Goal: Task Accomplishment & Management: Manage account settings

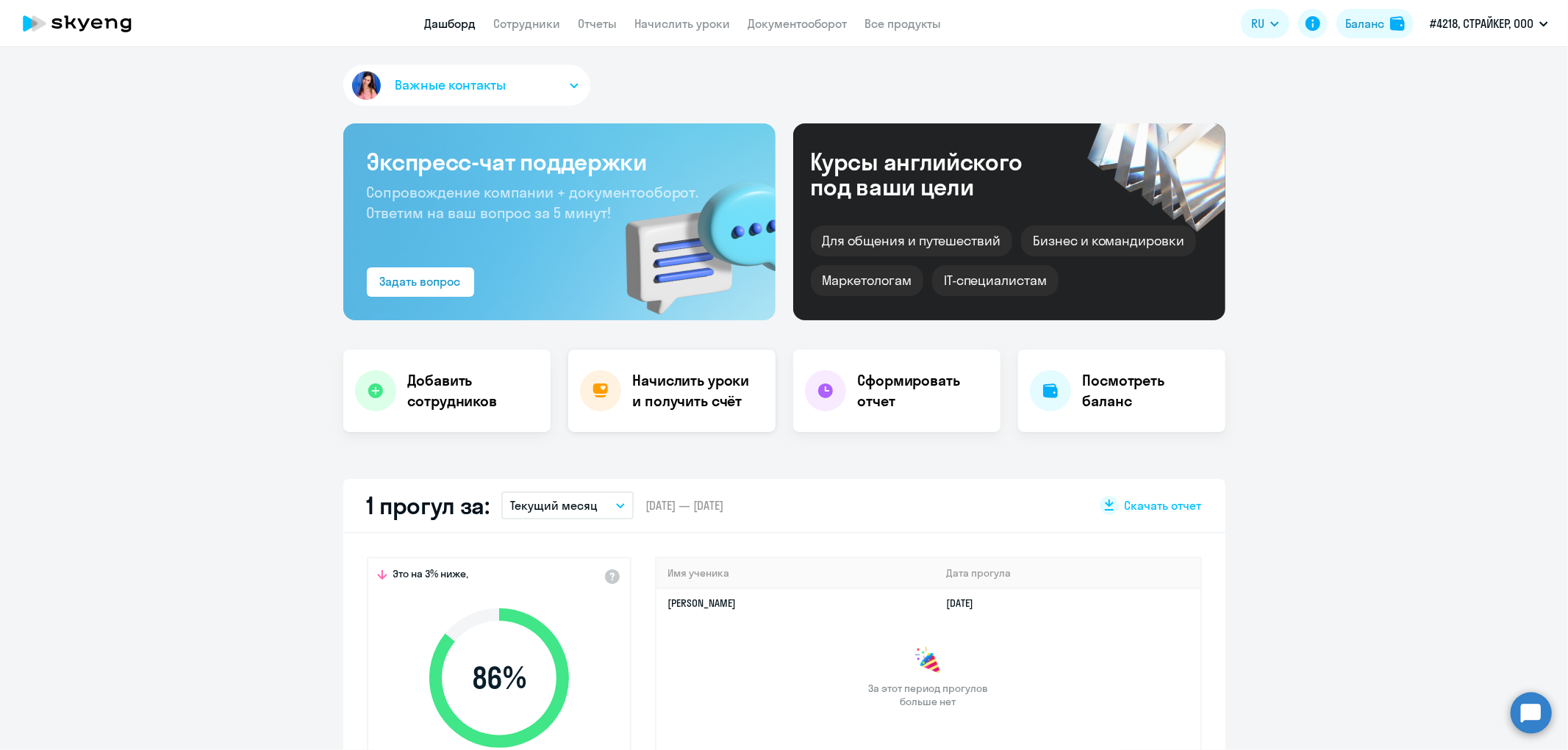
select select "30"
click at [912, 27] on link "Все продукты" at bounding box center [903, 23] width 76 height 15
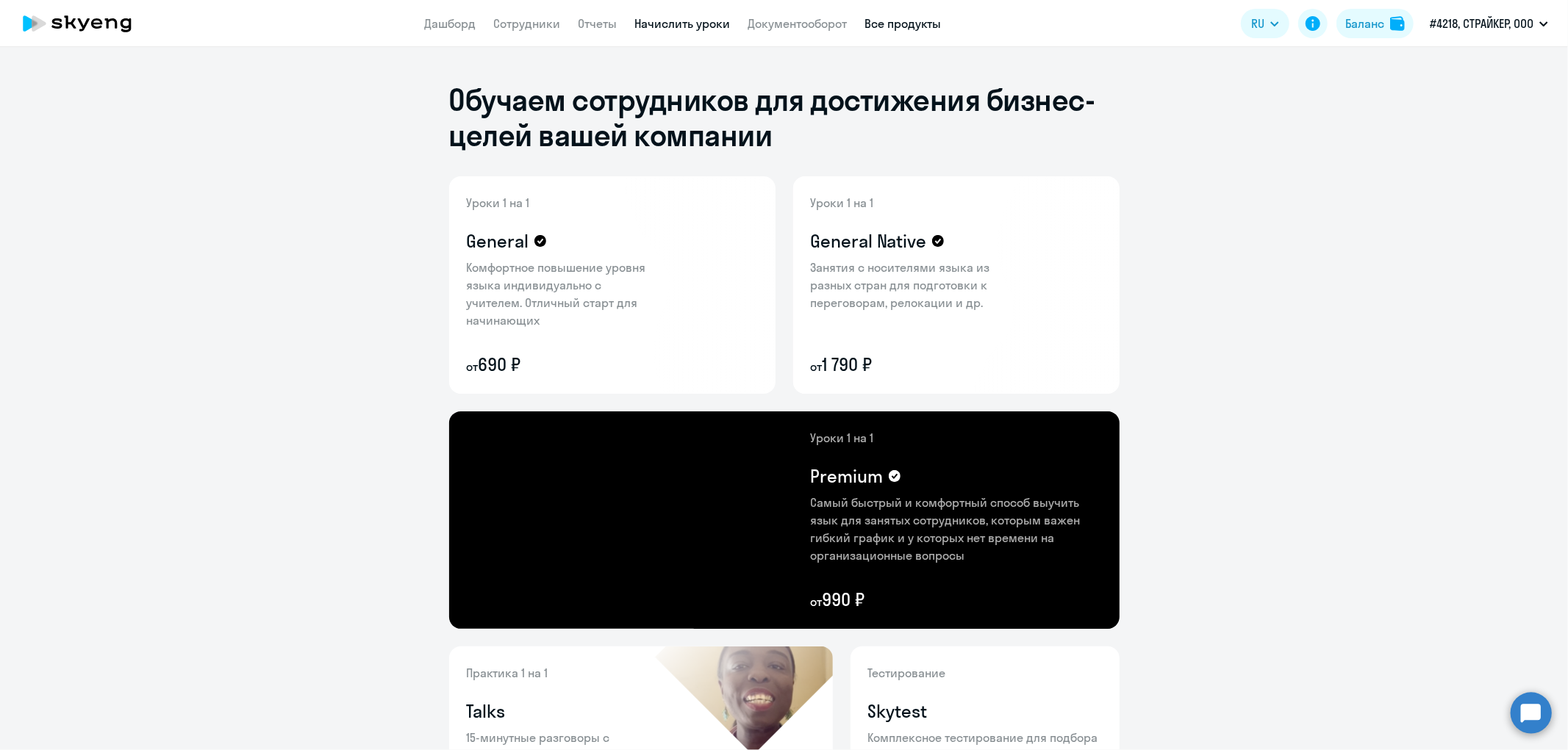
click at [715, 25] on link "Начислить уроки" at bounding box center [682, 23] width 96 height 15
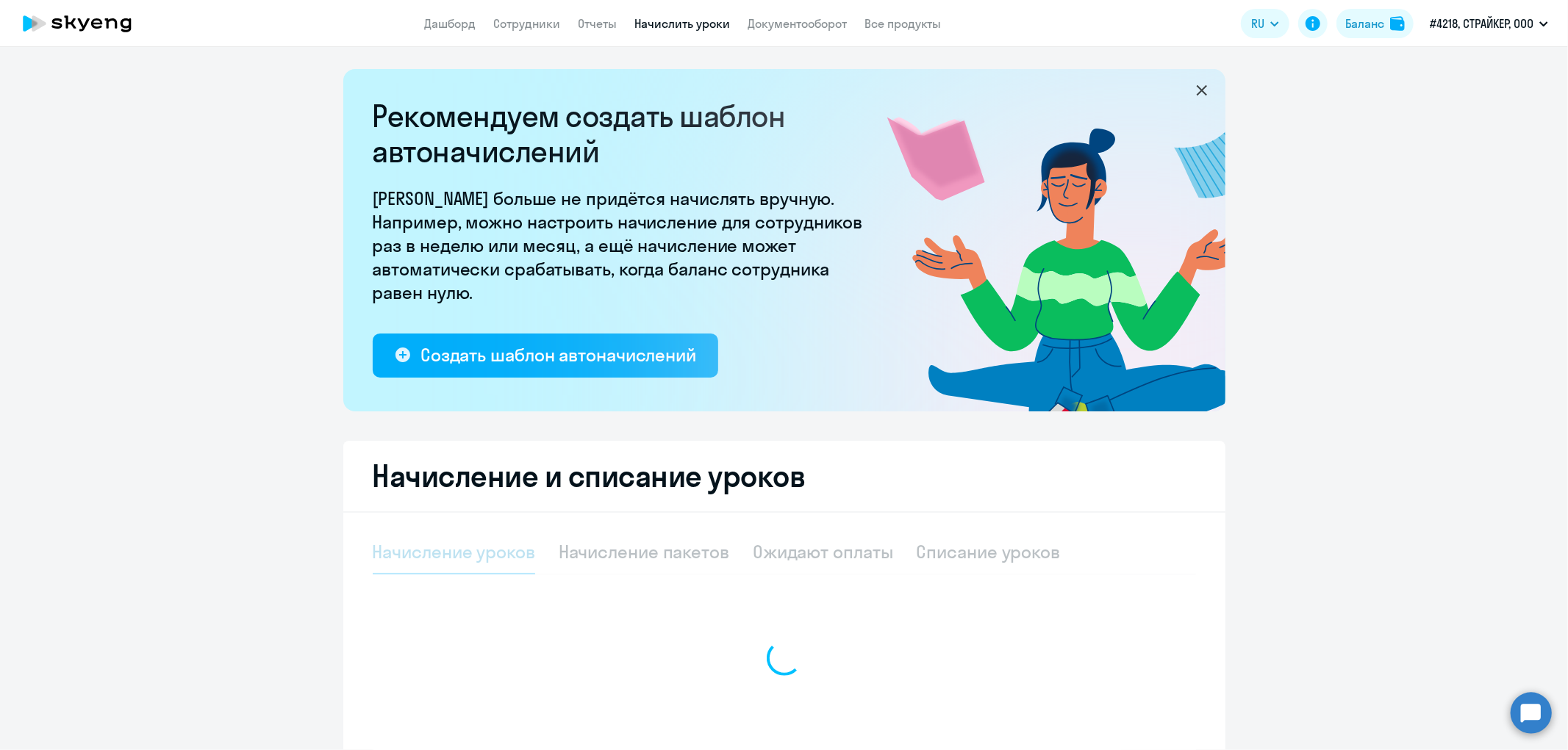
select select "10"
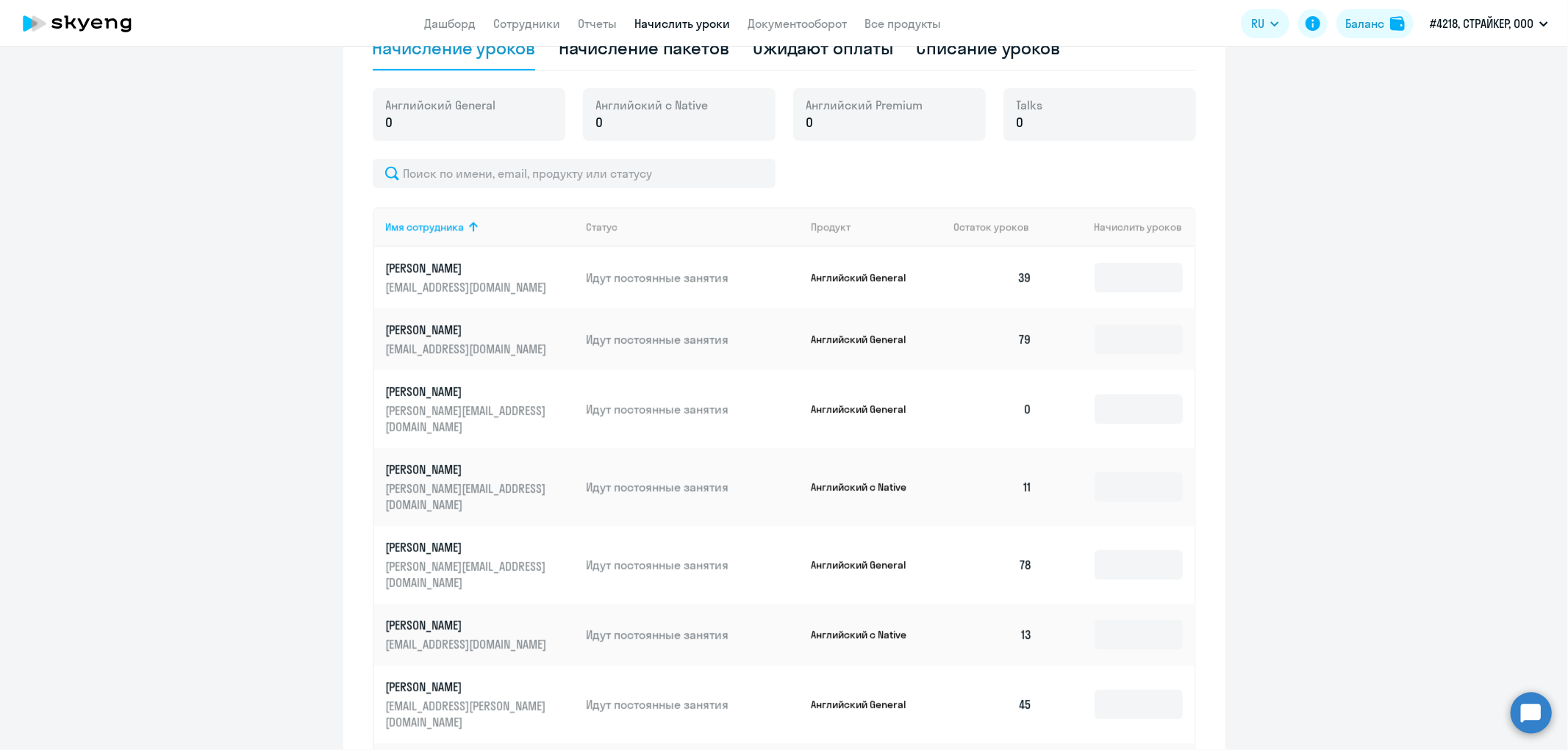
scroll to position [489, 0]
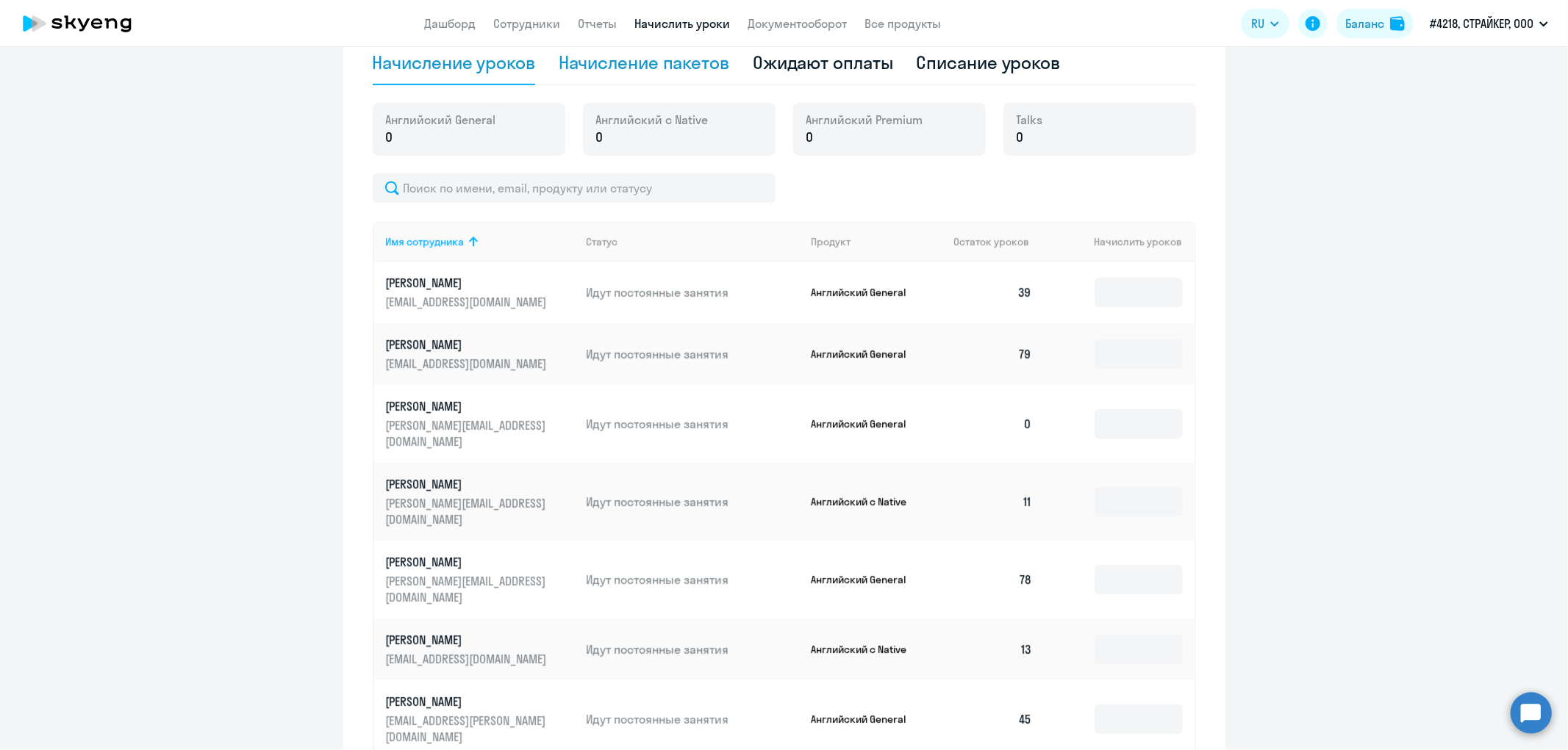
click at [691, 67] on div "Начисление пакетов" at bounding box center [644, 62] width 170 height 23
select select "10"
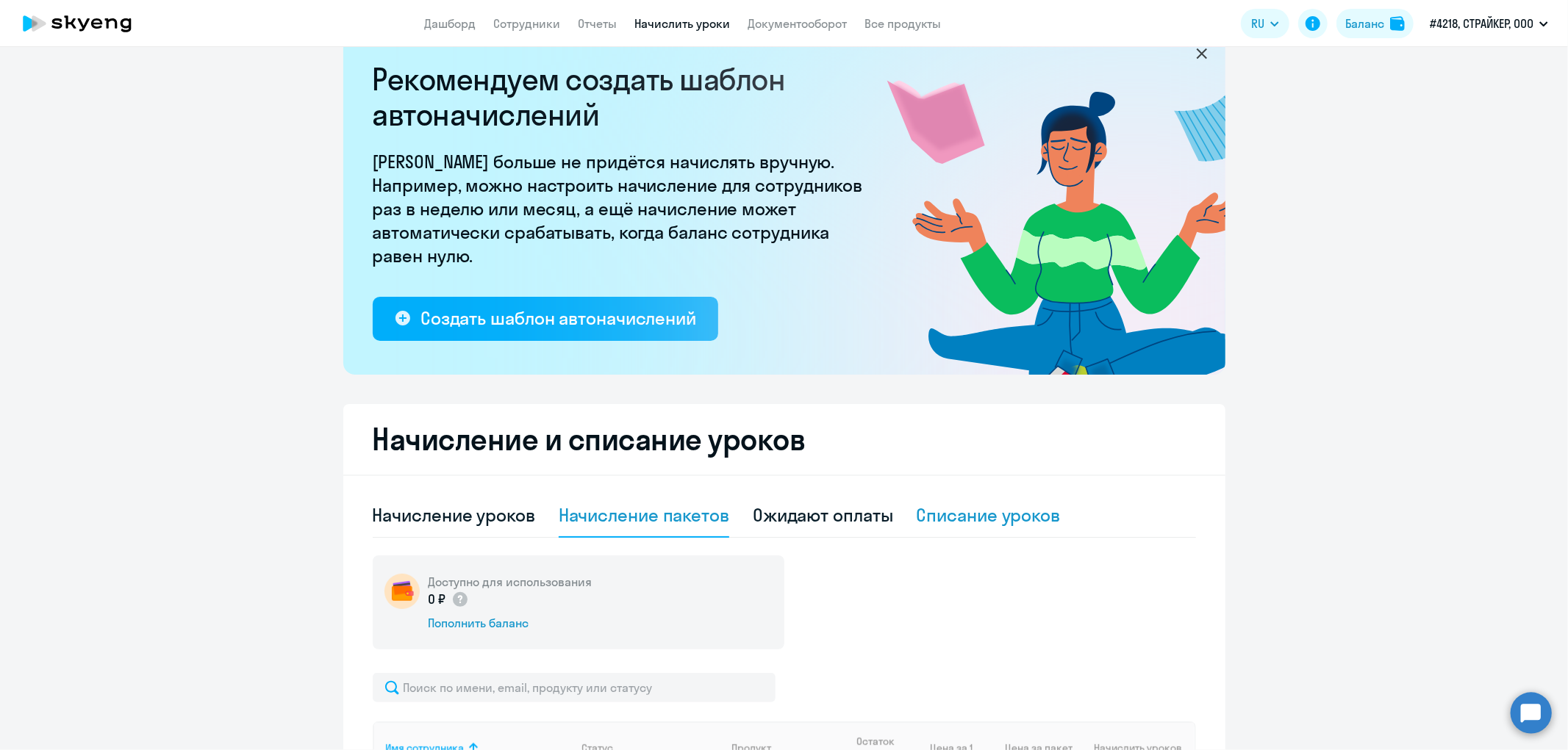
scroll to position [0, 0]
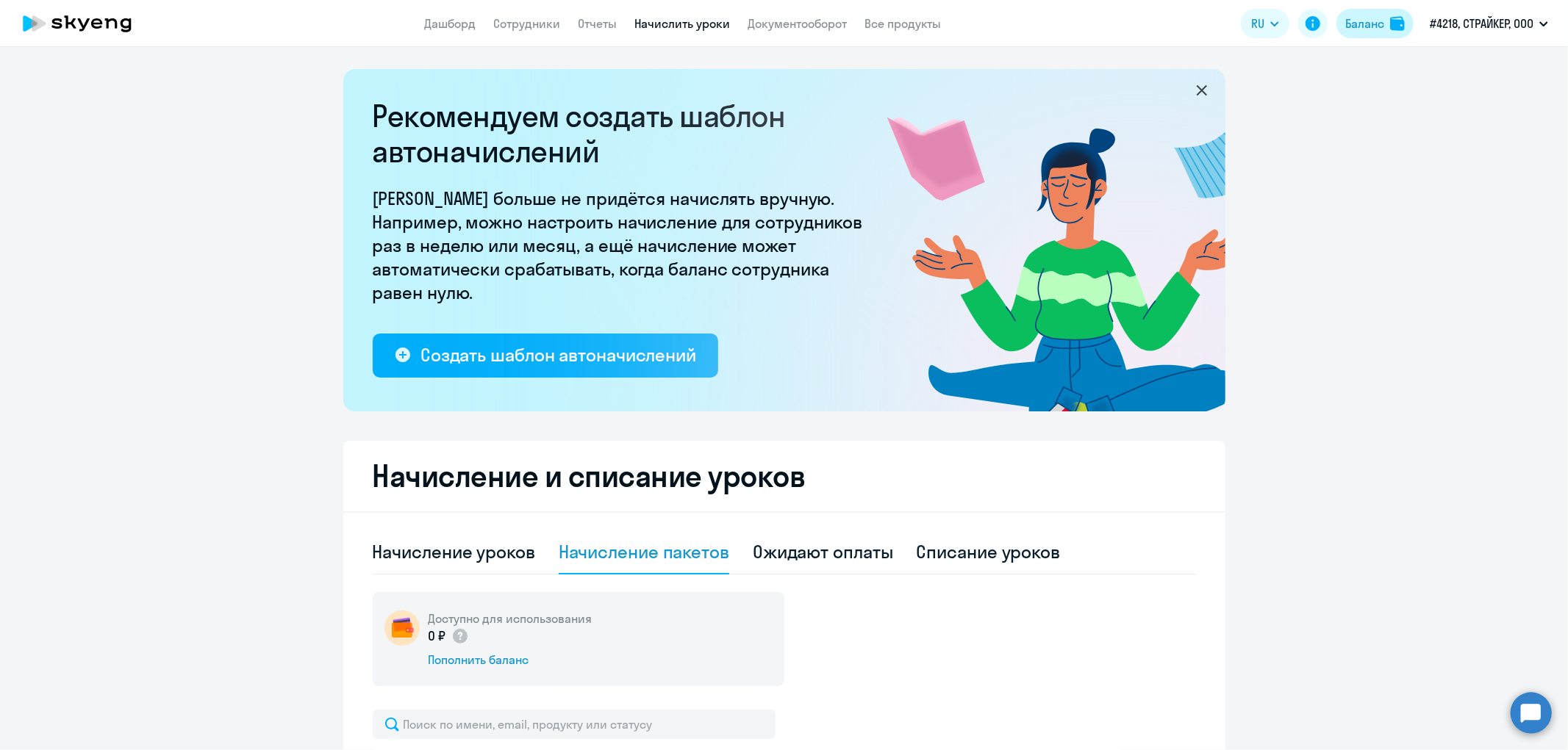
click at [1368, 30] on div "Баланс" at bounding box center [1364, 23] width 39 height 17
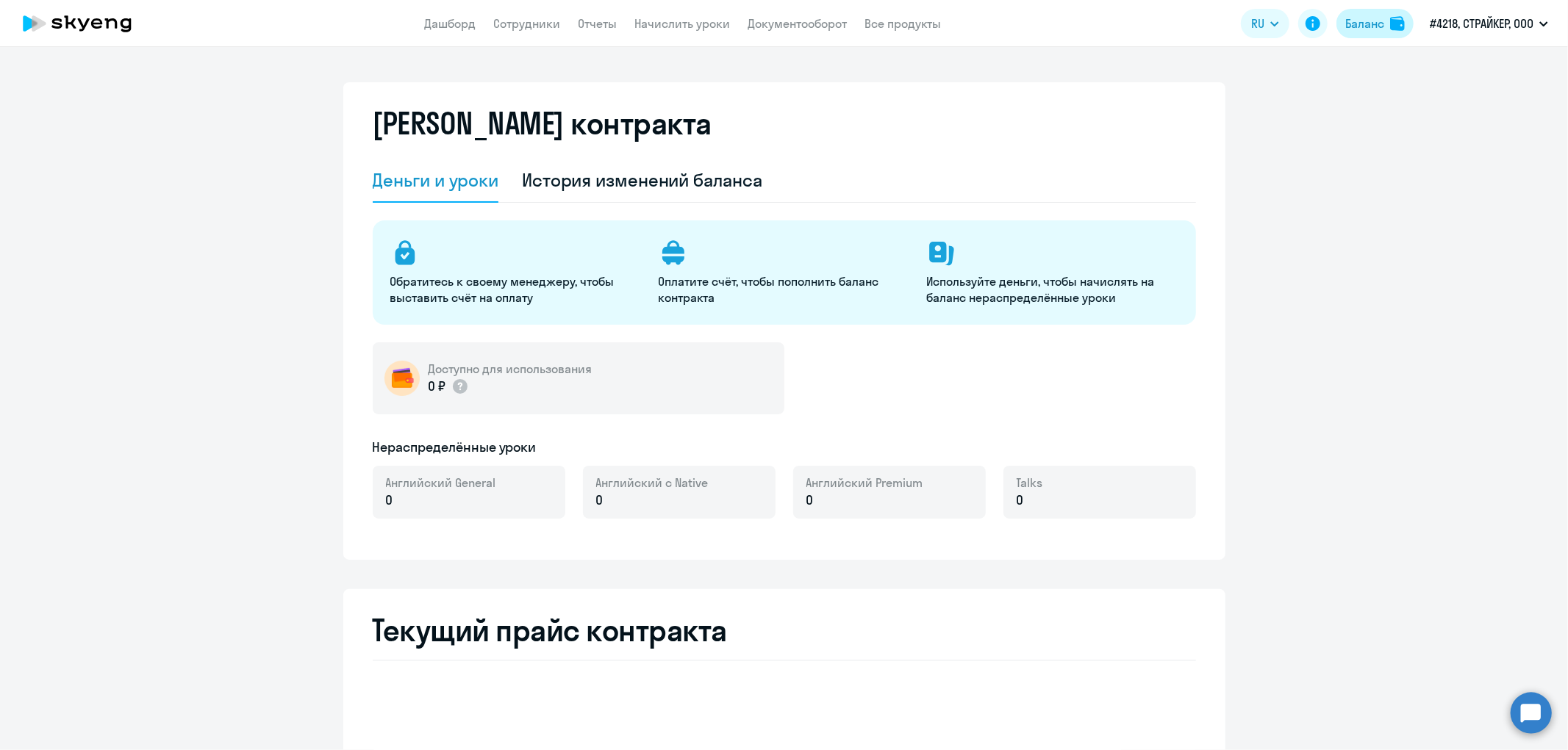
select select "english_adult_not_native_speaker"
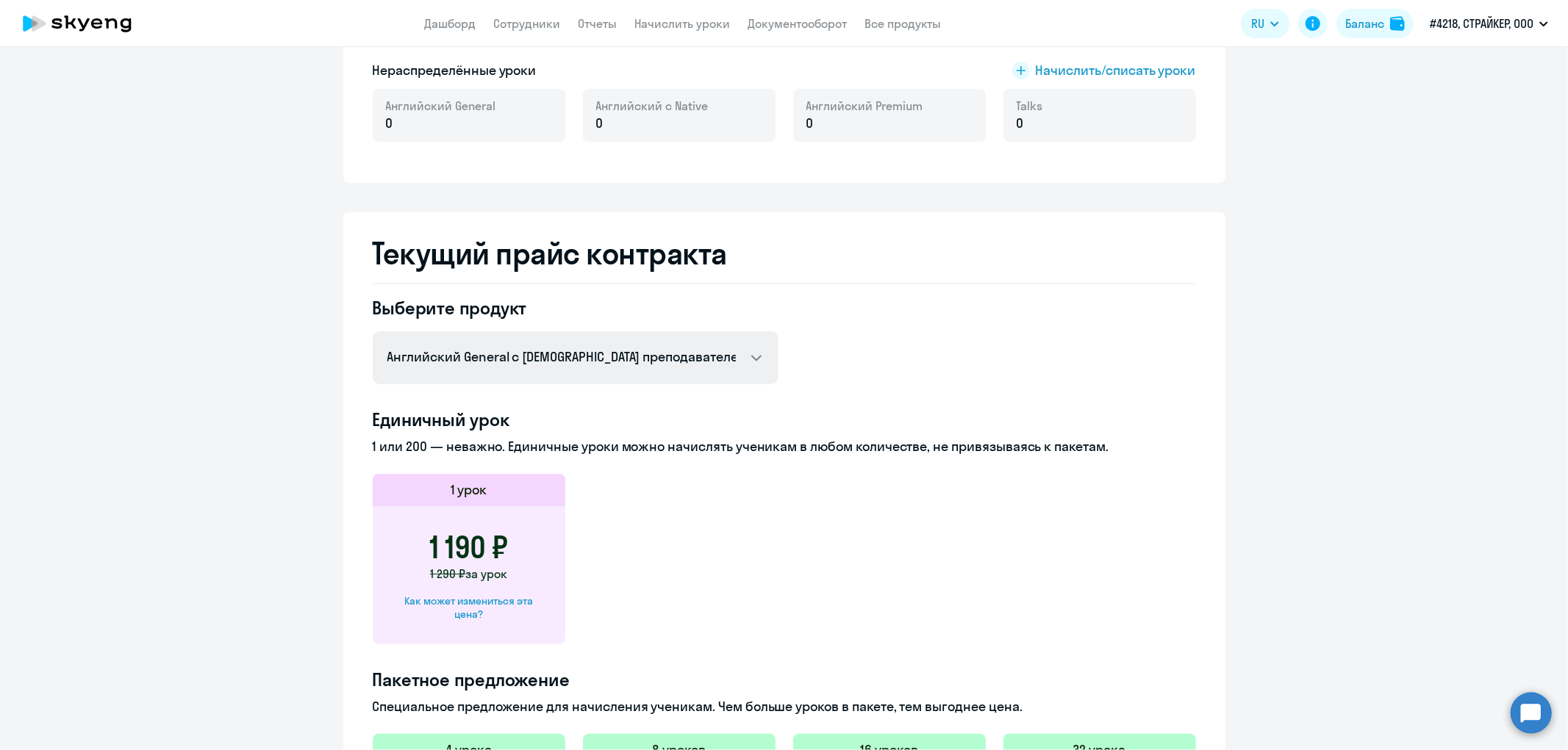
scroll to position [403, 0]
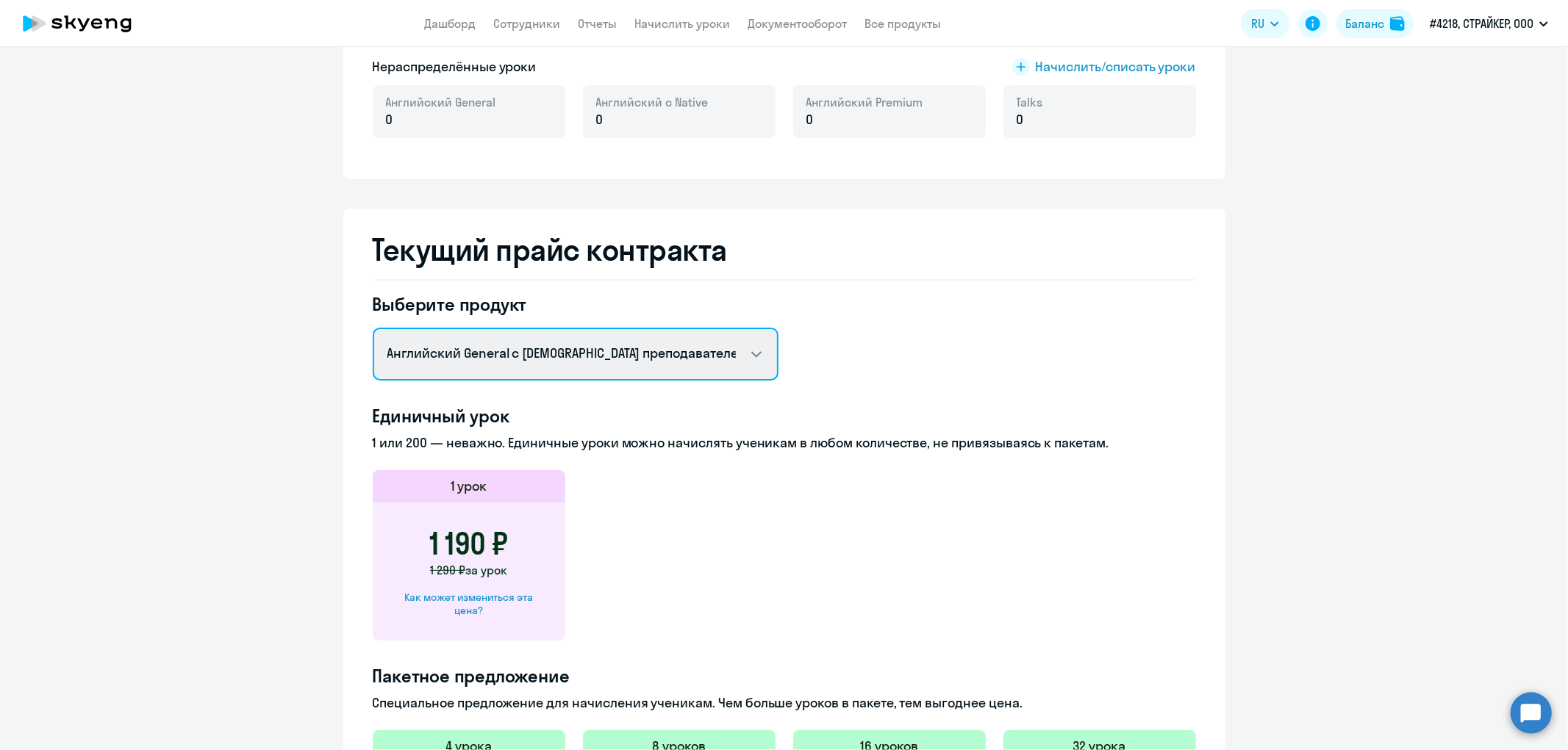
click at [725, 350] on select "Английский General с [DEMOGRAPHIC_DATA] преподавателем Английский General с [DE…" at bounding box center [576, 355] width 406 height 53
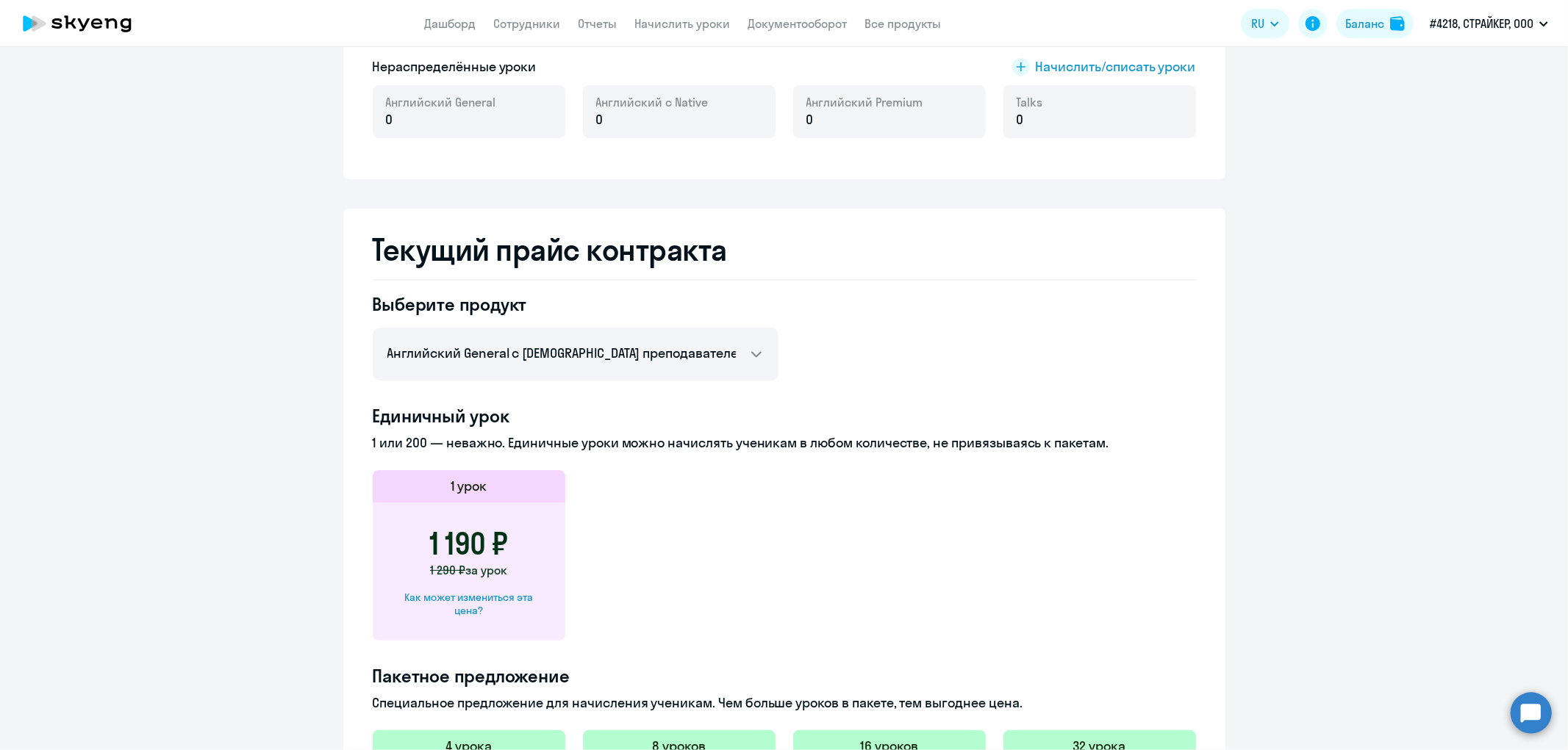
click at [1178, 279] on div at bounding box center [784, 280] width 823 height 2
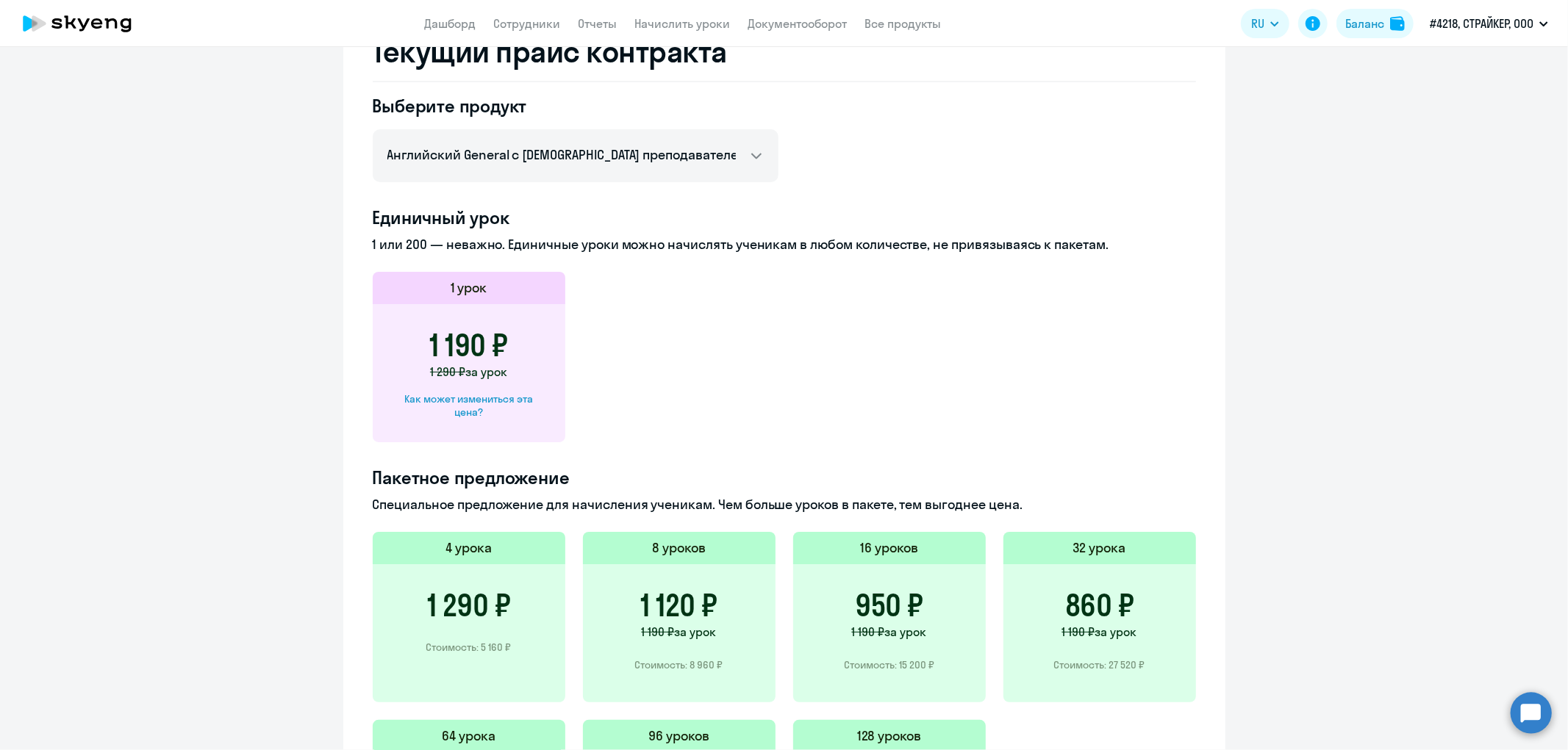
scroll to position [832, 0]
